Goal: Task Accomplishment & Management: Manage account settings

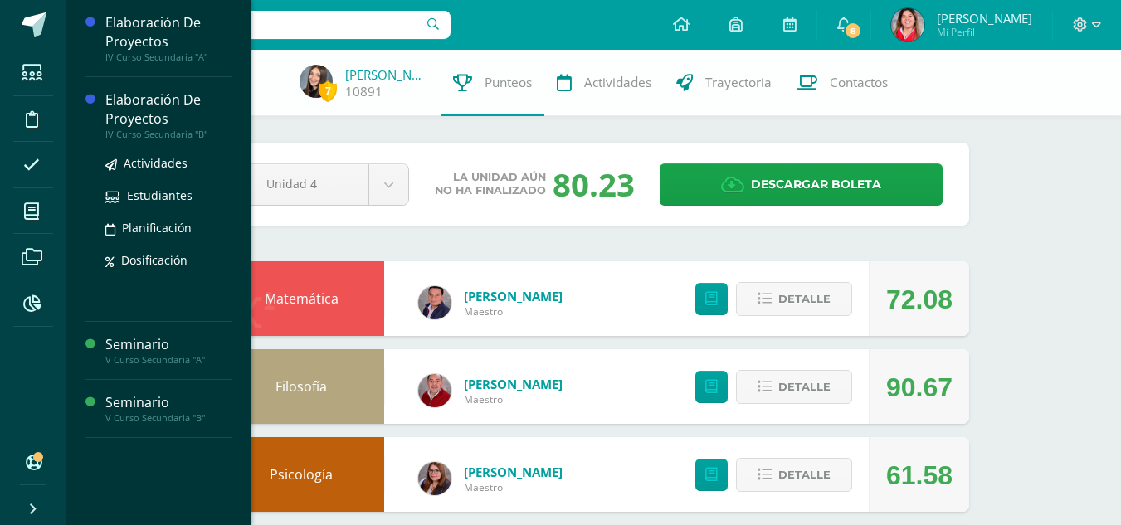
click at [206, 117] on div "Elaboración De Proyectos" at bounding box center [168, 109] width 126 height 38
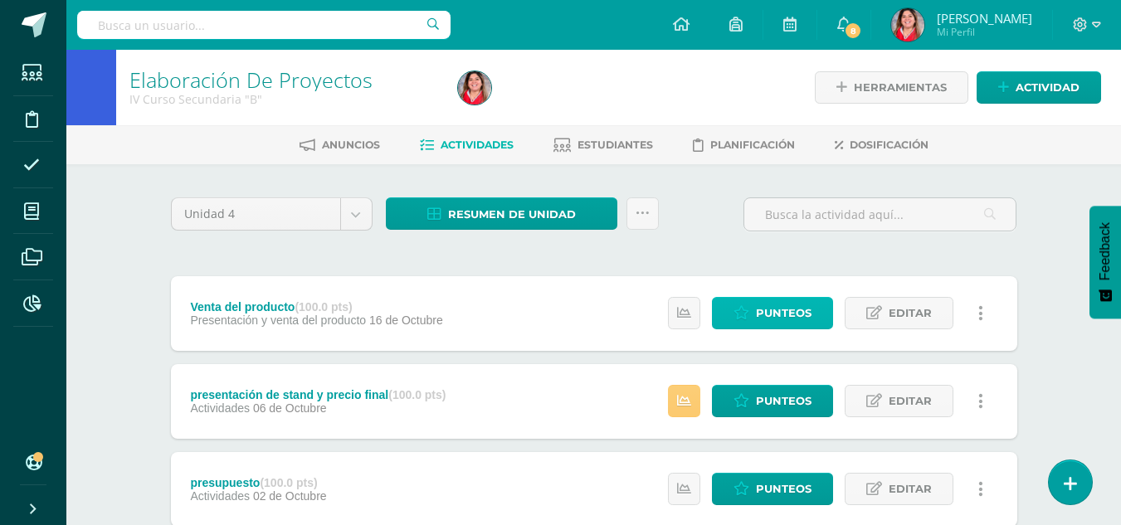
click at [760, 306] on span "Punteos" at bounding box center [784, 313] width 56 height 31
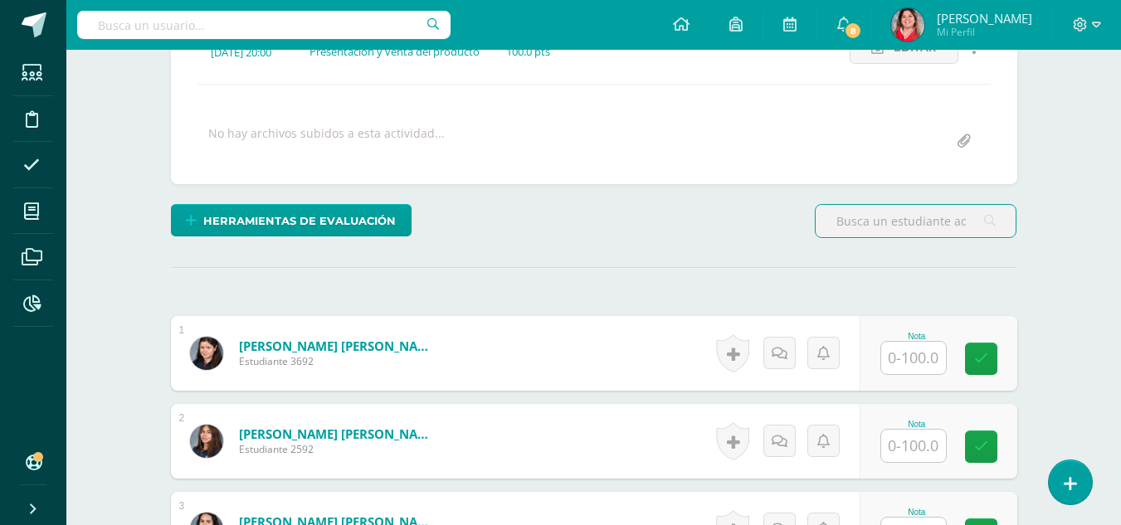
scroll to position [267, 0]
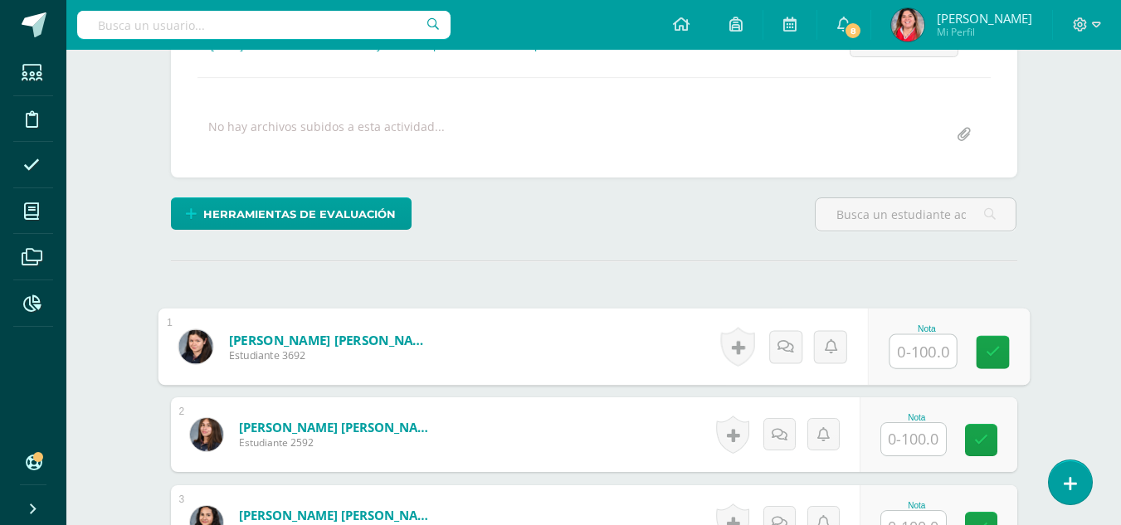
click at [884, 348] on div "Nota" at bounding box center [948, 347] width 162 height 77
type input "80"
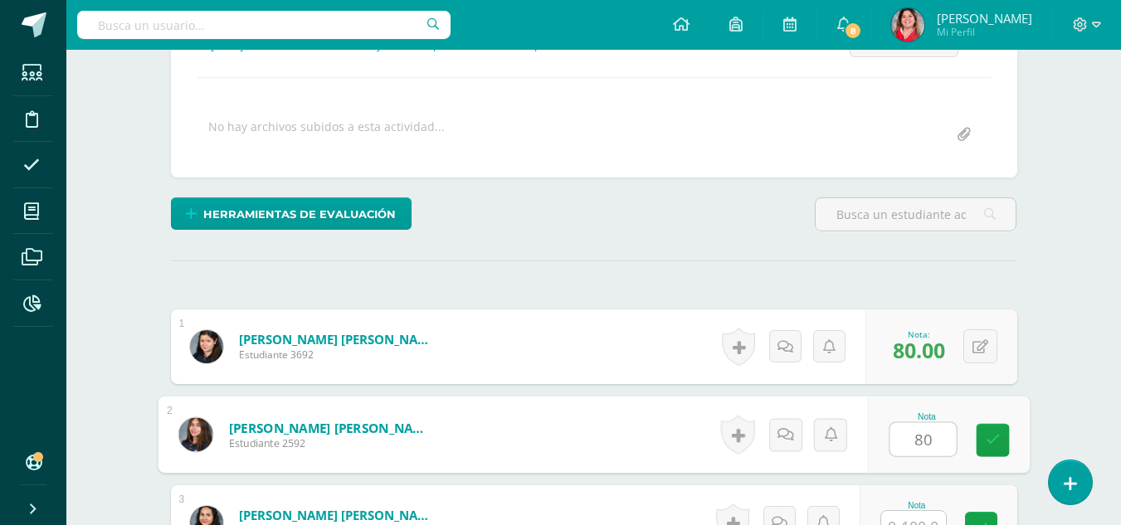
type input "80"
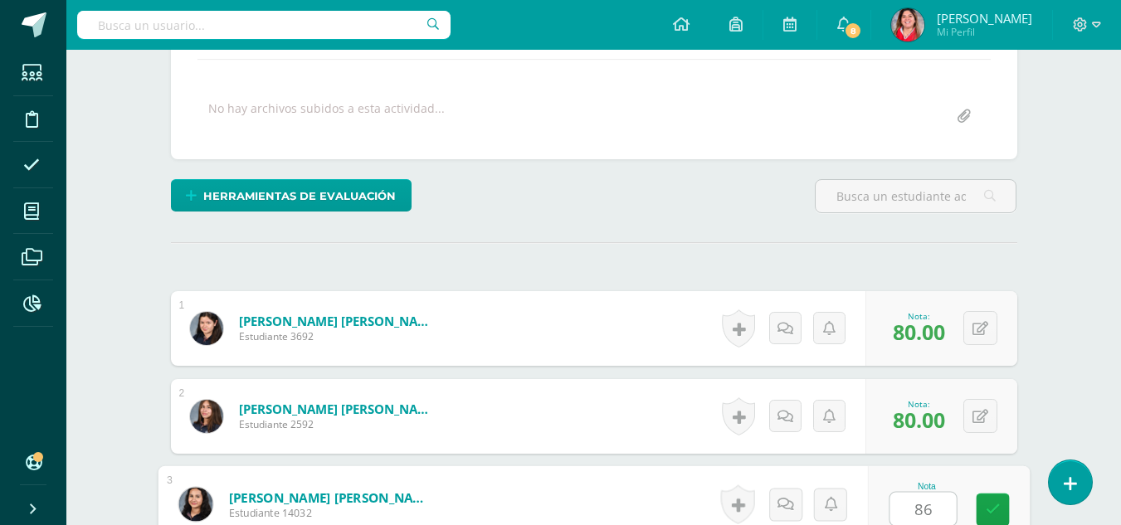
type input "86"
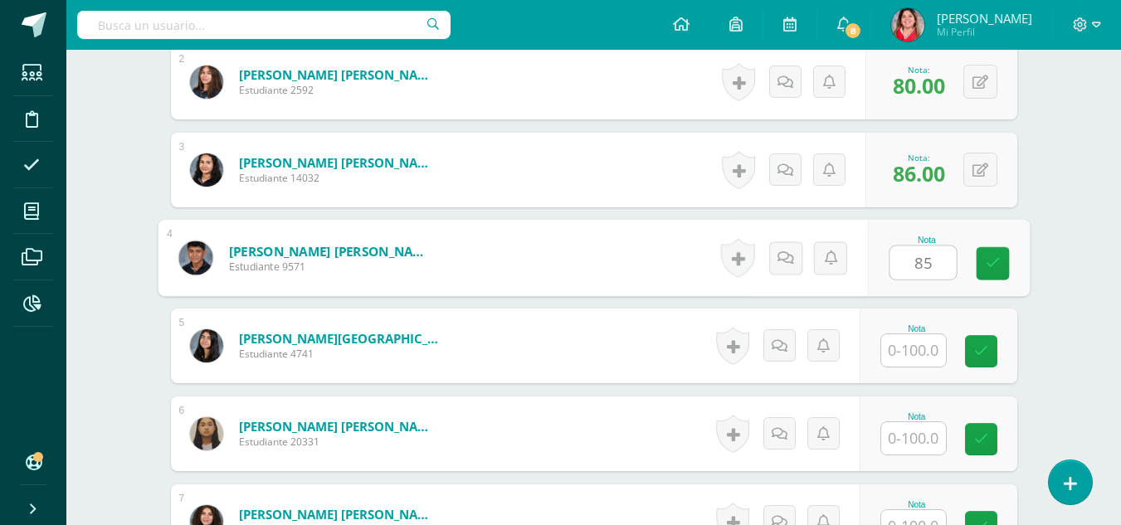
type input "85"
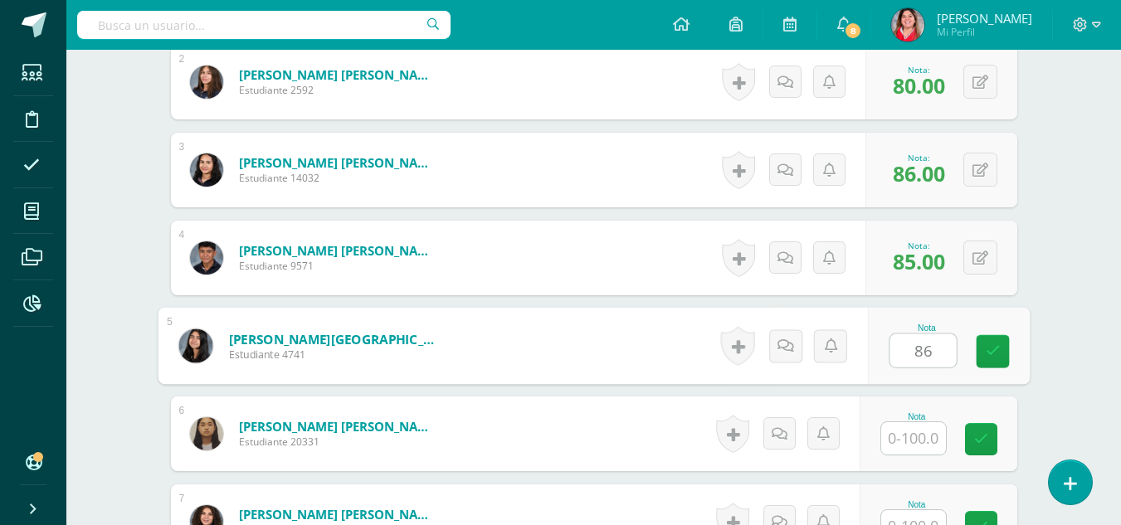
type input "86"
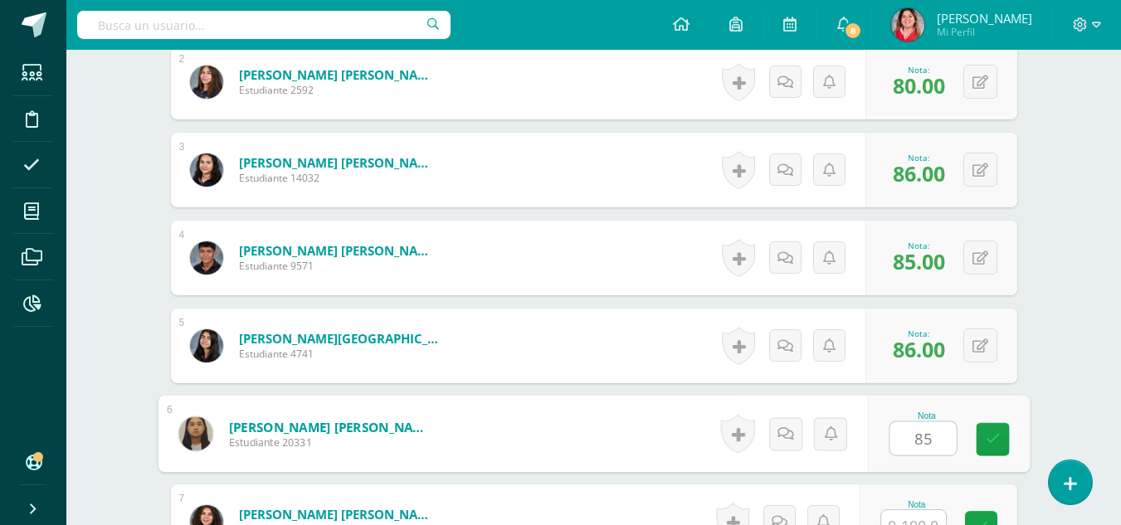
type input "85"
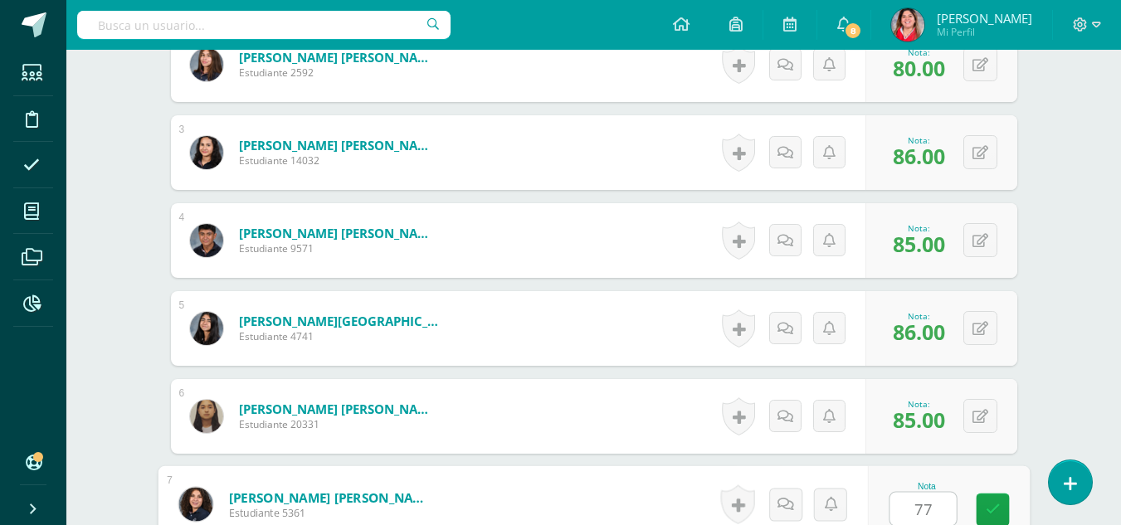
type input "77"
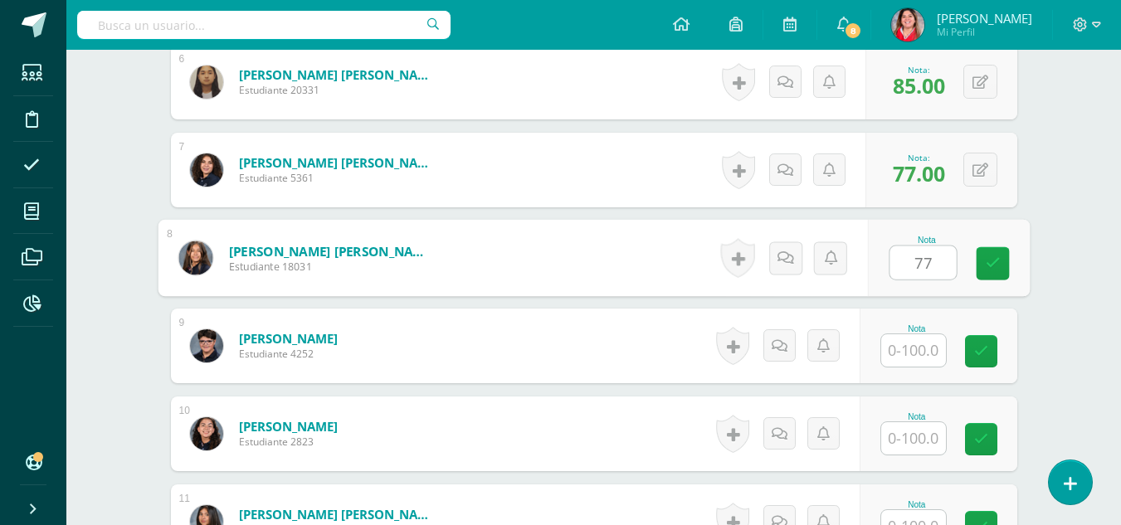
type input "77"
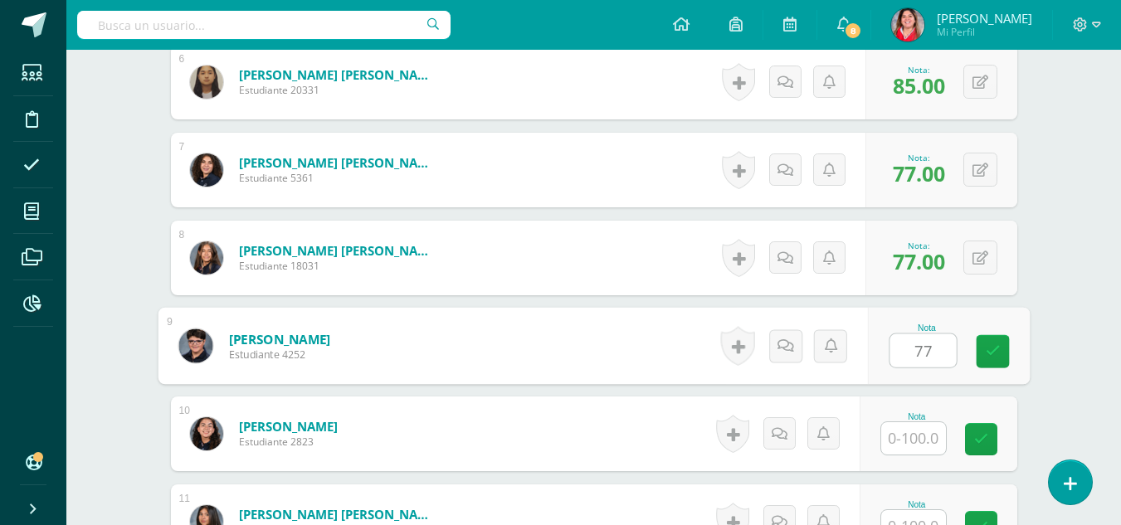
type input "77"
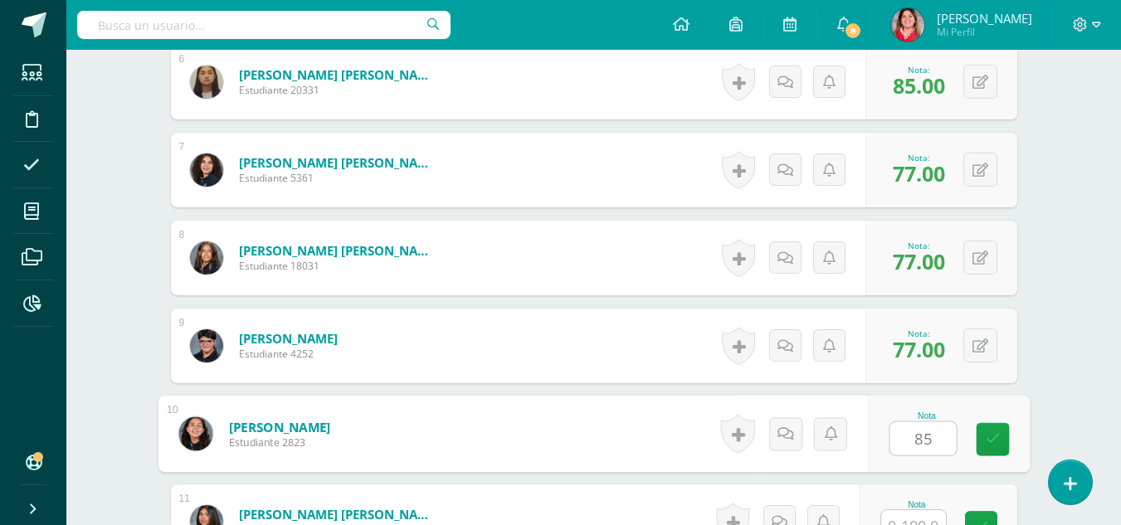
type input "85"
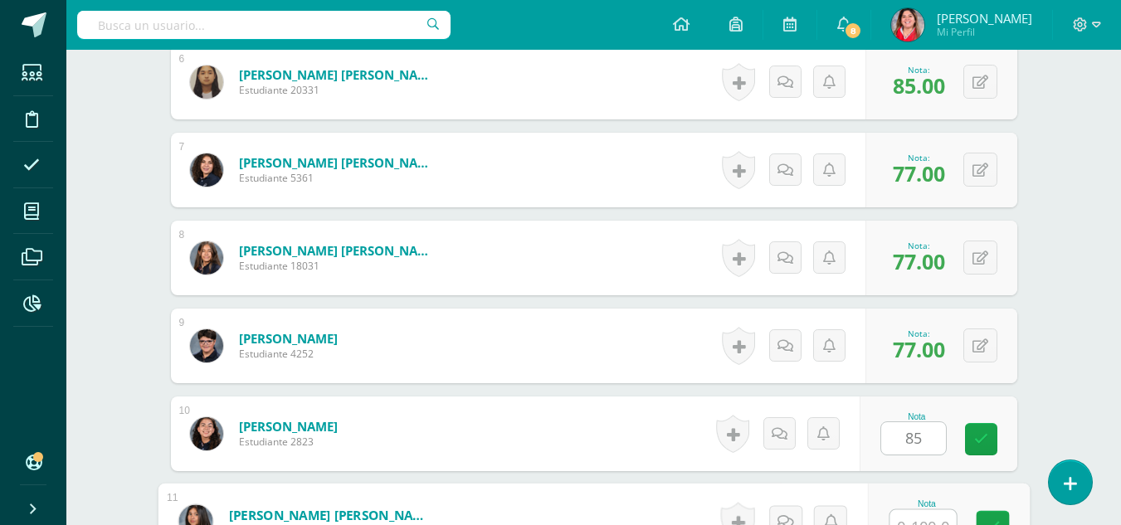
scroll to position [989, 0]
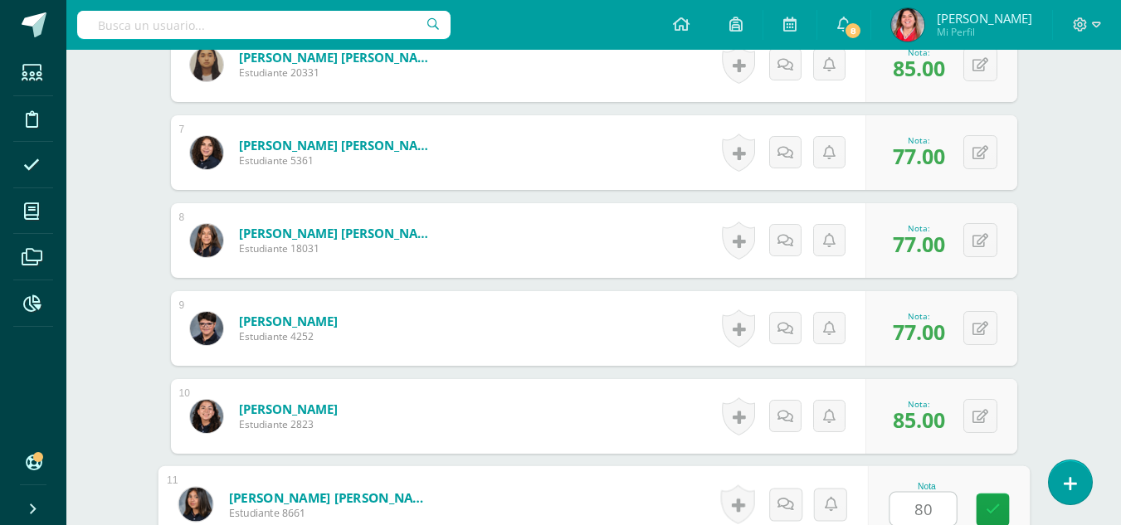
type input "80"
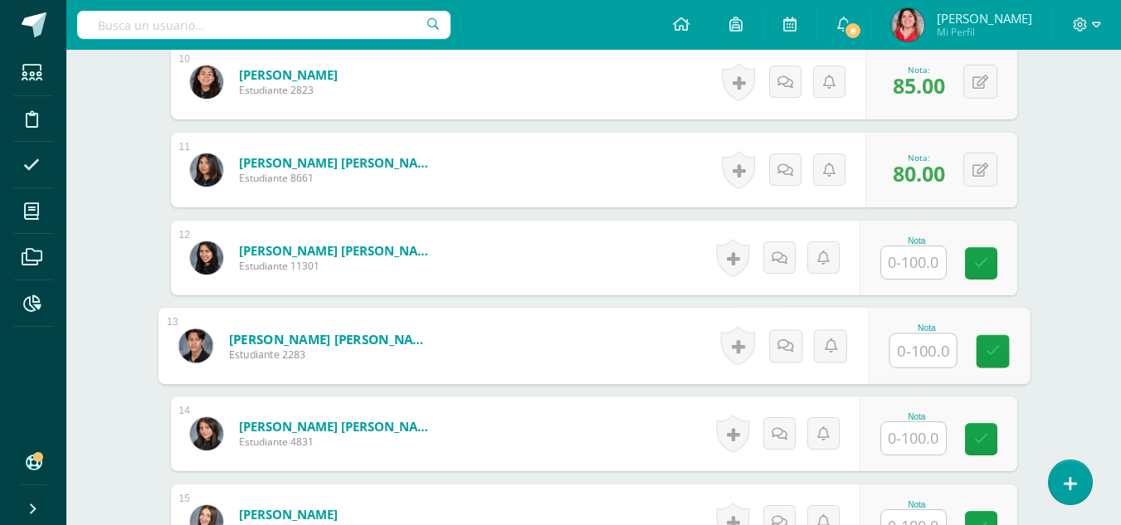
click at [908, 361] on input "text" at bounding box center [923, 351] width 66 height 33
type input "80"
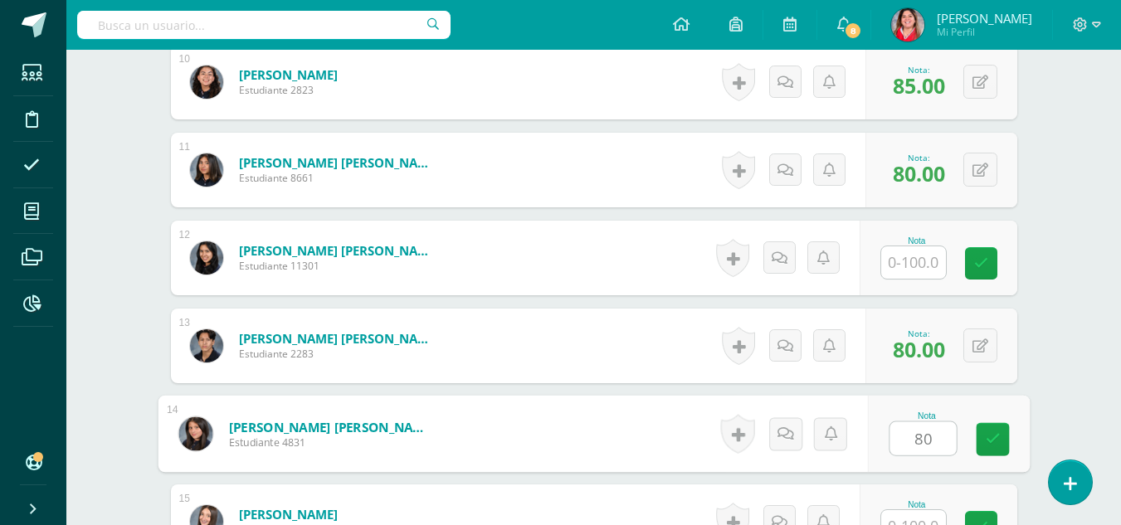
type input "80"
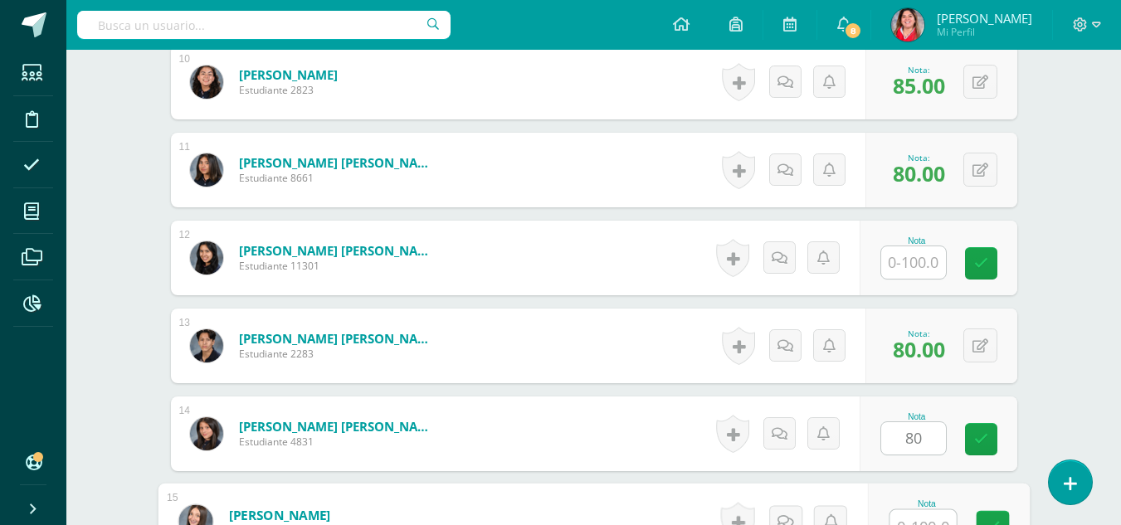
scroll to position [1341, 0]
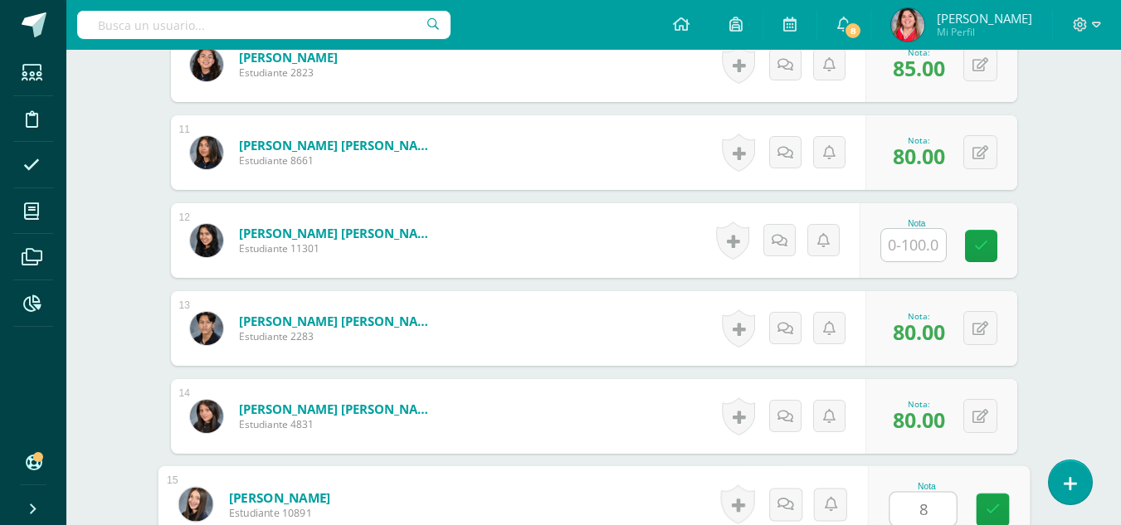
type input "86"
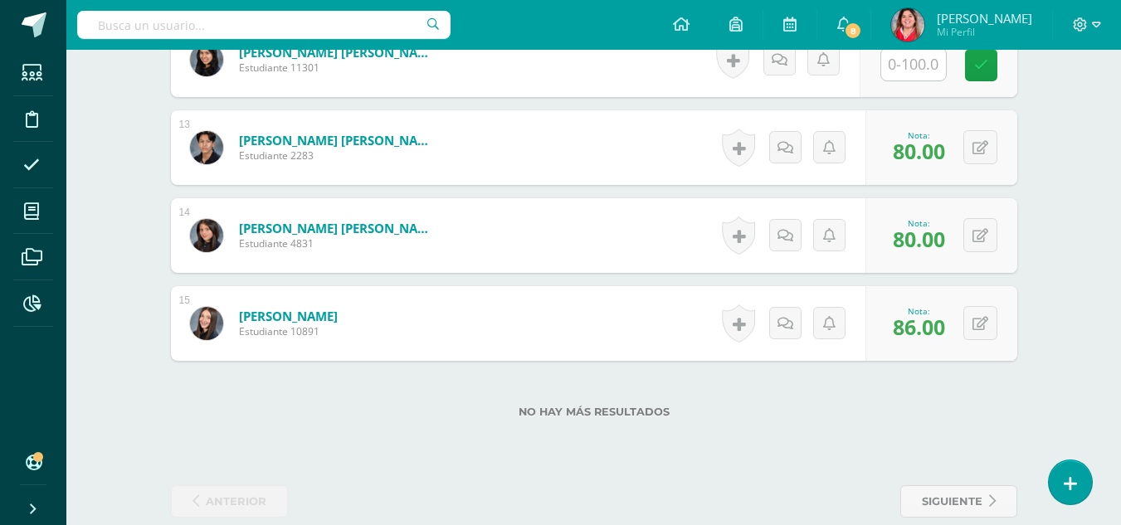
scroll to position [1548, 0]
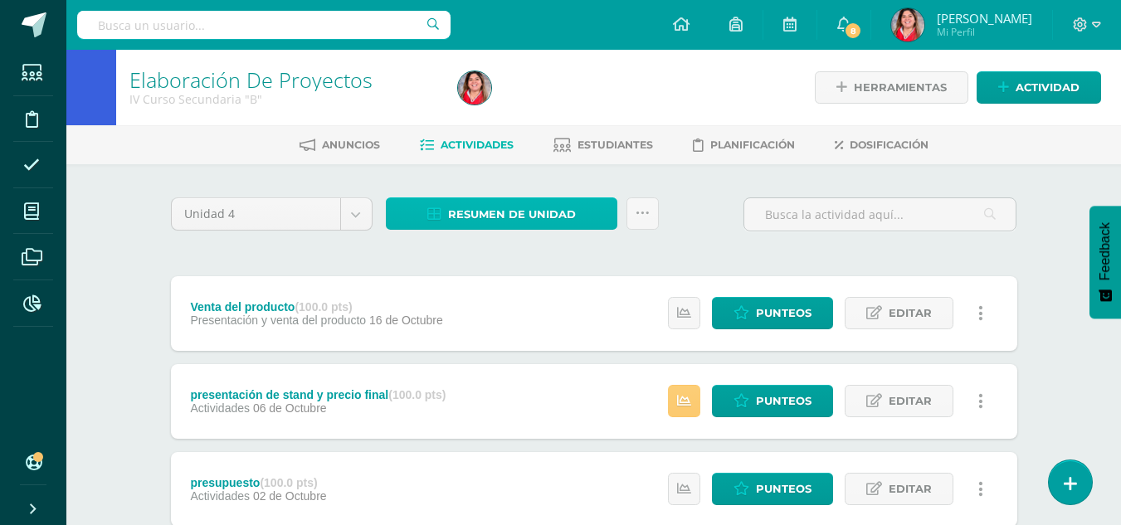
click at [507, 211] on span "Resumen de unidad" at bounding box center [512, 214] width 128 height 31
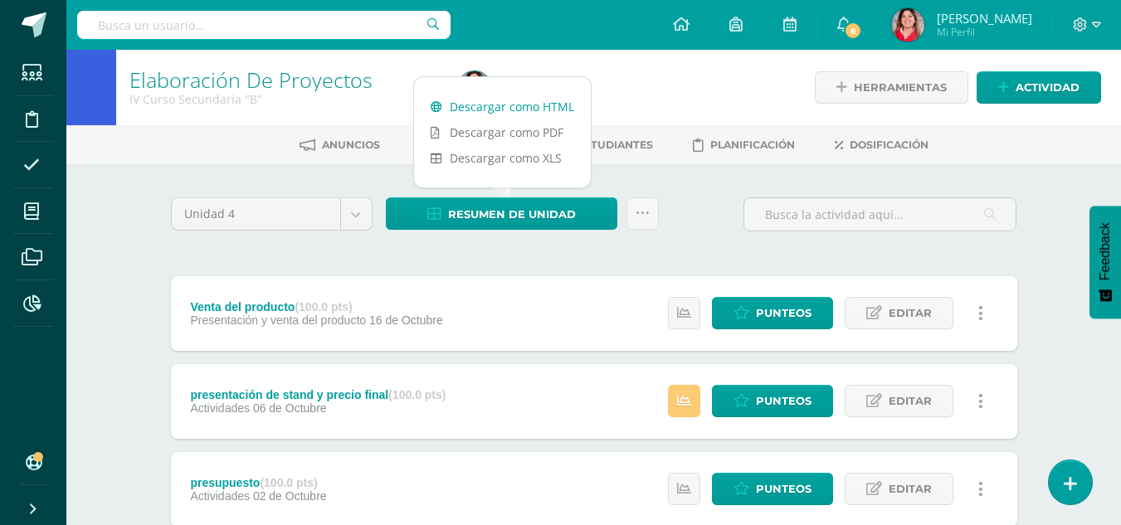
click at [480, 102] on link "Descargar como HTML" at bounding box center [502, 107] width 177 height 26
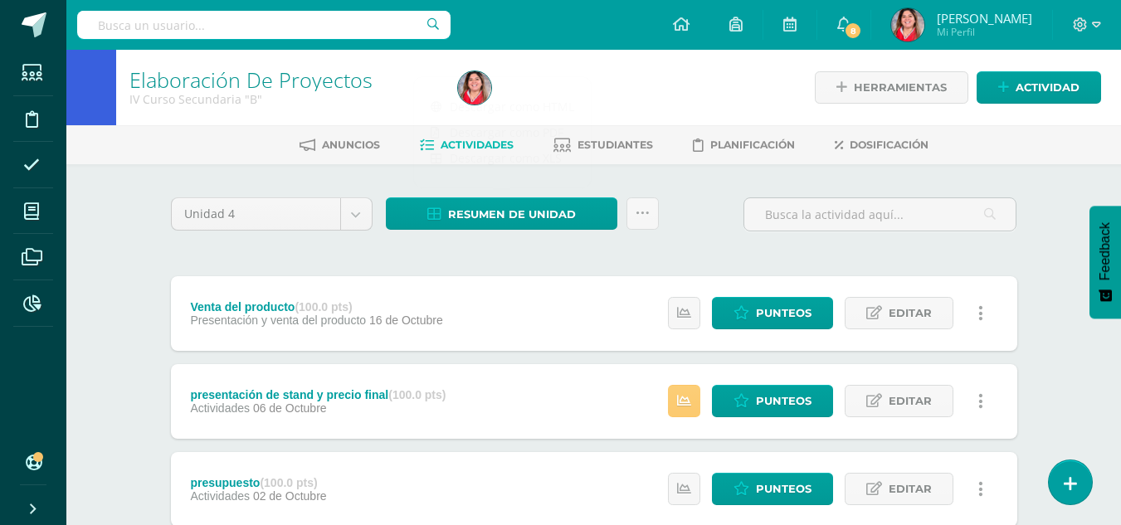
click at [249, 22] on input "text" at bounding box center [264, 25] width 374 height 28
type input "sara bennet"
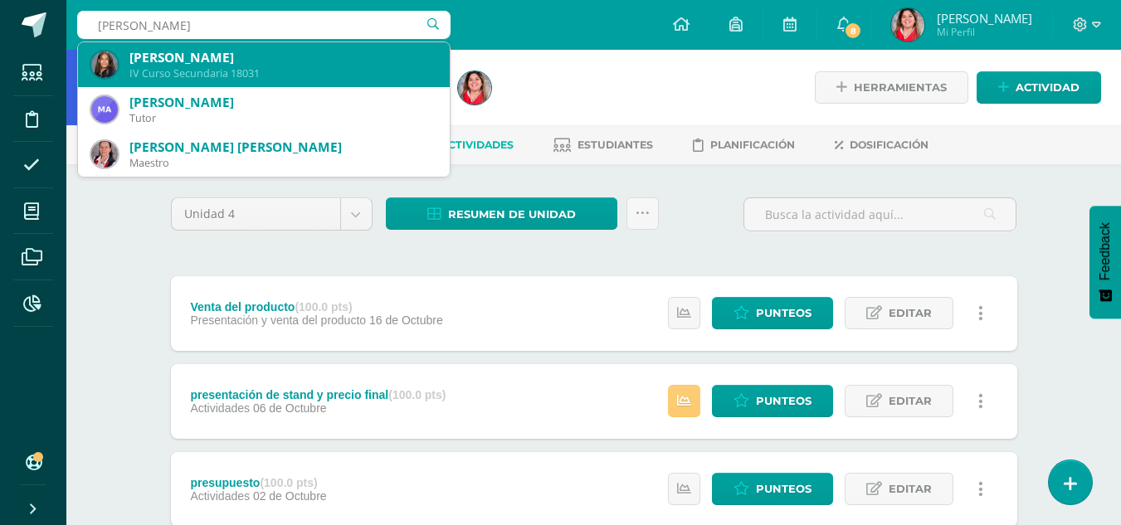
click at [256, 71] on div "IV Curso Secundaria 18031" at bounding box center [282, 73] width 307 height 14
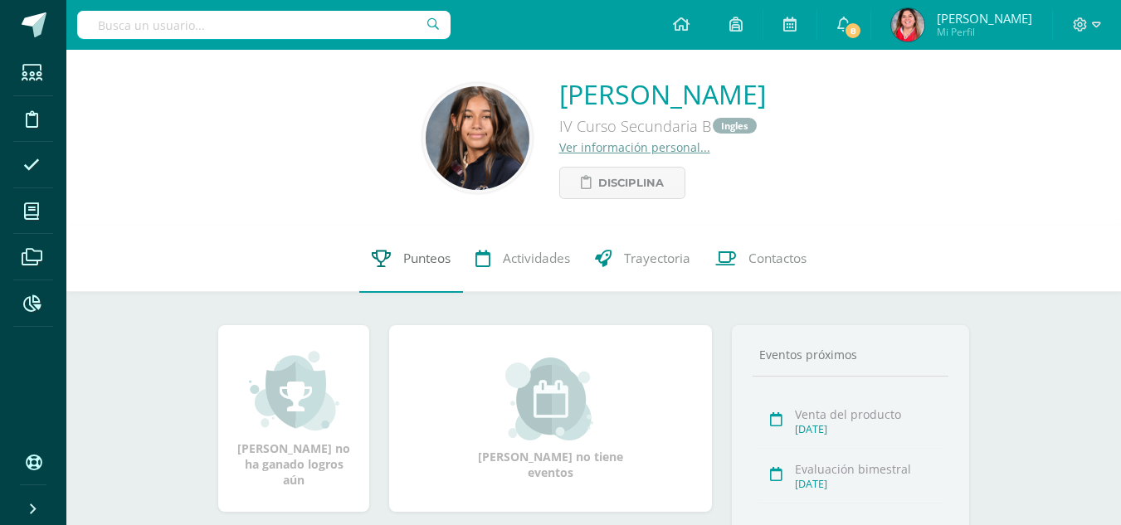
click at [442, 266] on span "Punteos" at bounding box center [426, 259] width 47 height 17
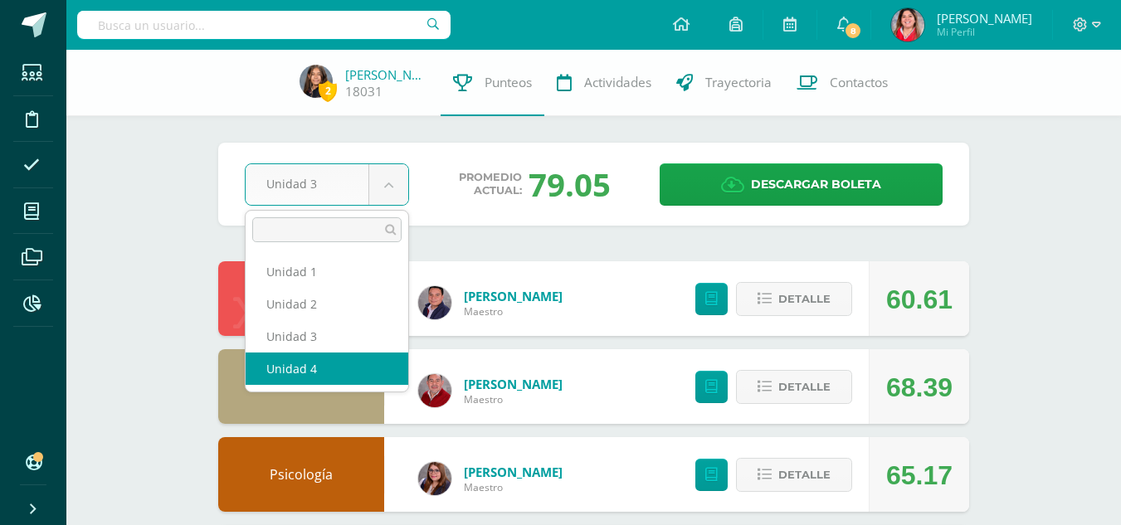
select select "Unidad 4"
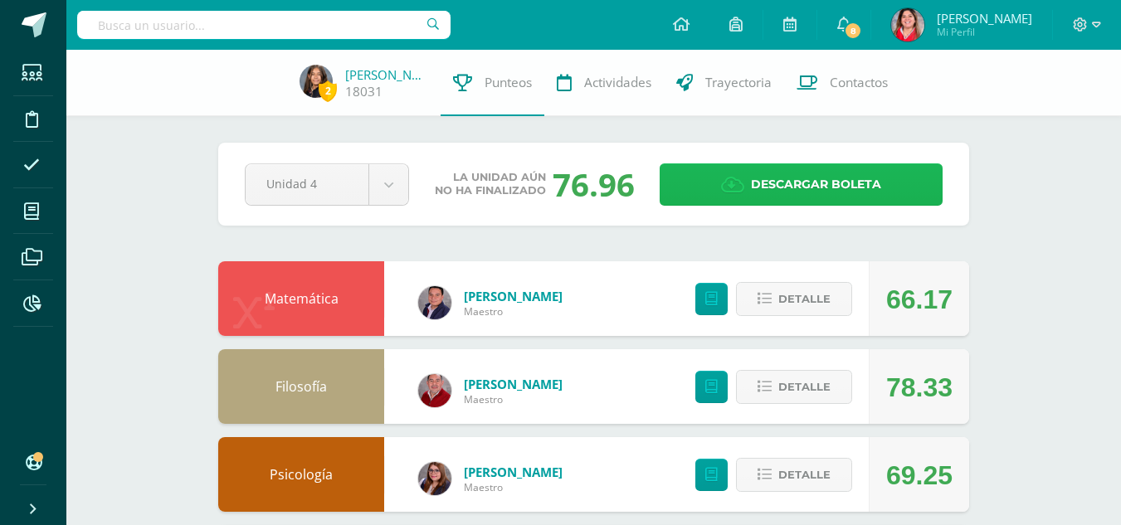
click at [824, 185] on span "Descargar boleta" at bounding box center [816, 184] width 130 height 41
